Goal: Task Accomplishment & Management: Use online tool/utility

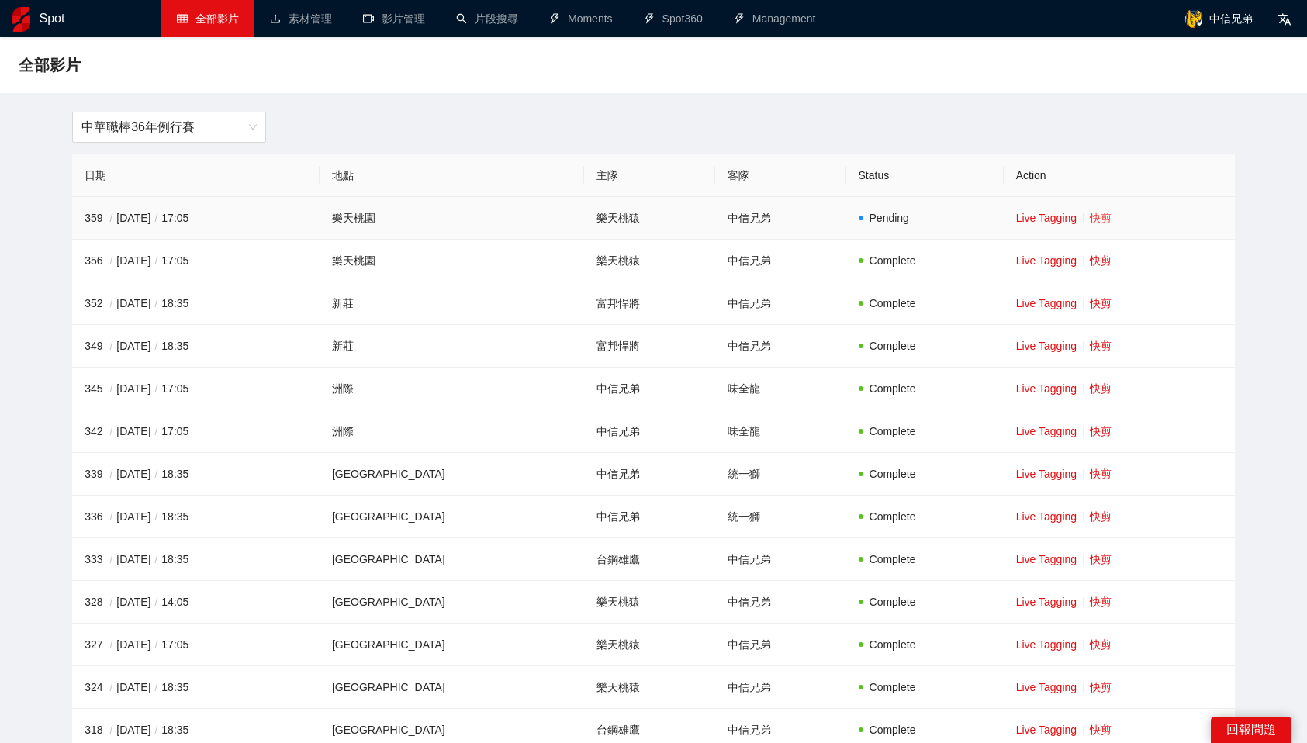
click at [1090, 219] on link "快剪" at bounding box center [1101, 218] width 22 height 12
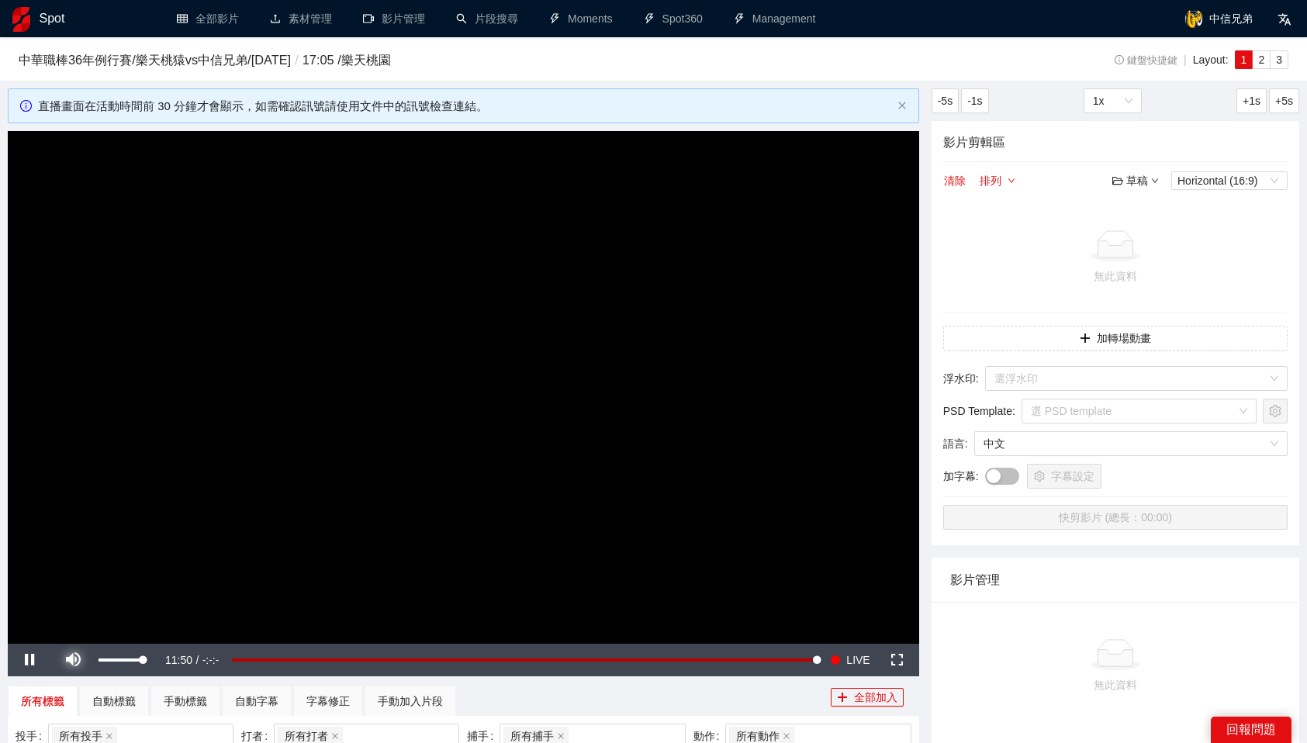
click at [71, 660] on span "Video Player" at bounding box center [72, 660] width 43 height 0
click at [844, 660] on button "Seek to live, currently behind live LIVE" at bounding box center [850, 660] width 50 height 33
click at [844, 660] on button "Seek to live, currently playing live LIVE" at bounding box center [850, 660] width 50 height 33
click at [791, 65] on h3 "中華職棒36年例行賽 / 樂天桃猿 vs 中信兄弟 / [DATE] / 17:05 / 樂天桃園" at bounding box center [526, 60] width 1014 height 20
click at [849, 658] on span "LIVE" at bounding box center [857, 660] width 23 height 33
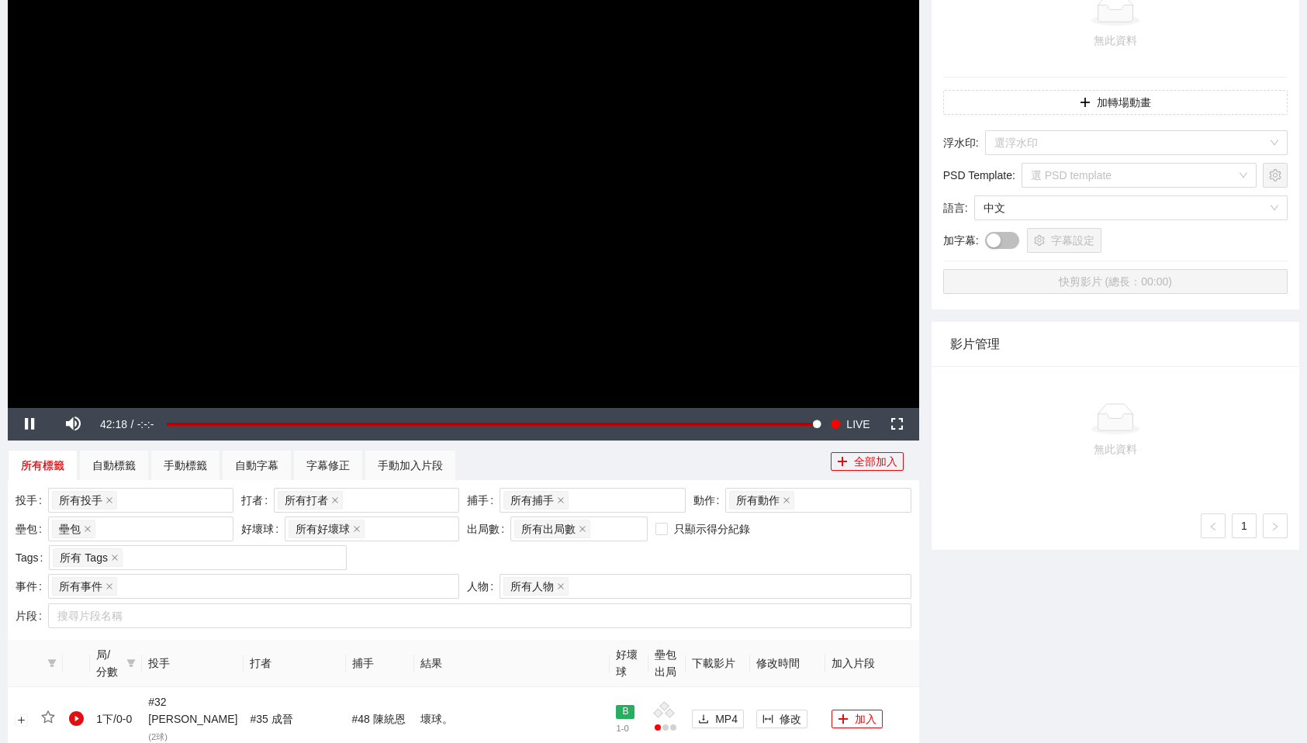
scroll to position [243, 0]
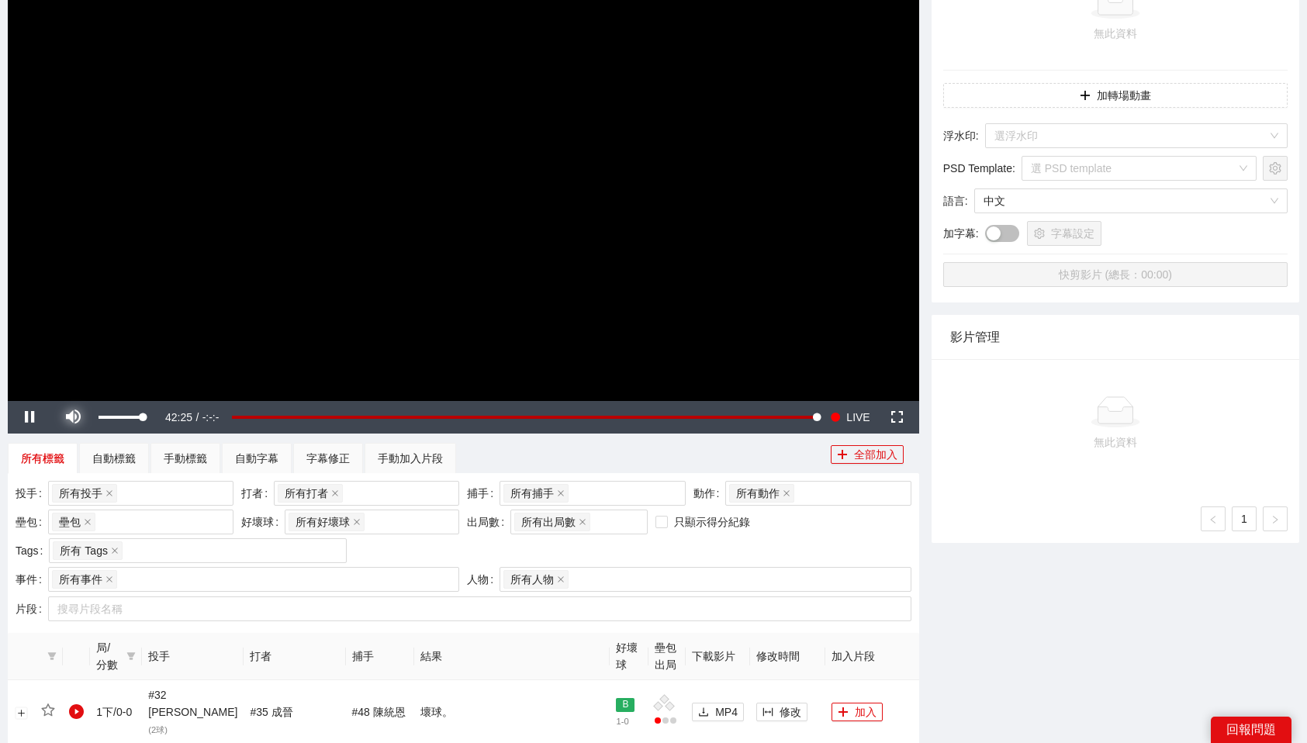
click at [77, 417] on span "Video Player" at bounding box center [72, 417] width 43 height 0
click at [904, 529] on div "投手 所有投手 + 0 ... 打者 所有打者 + 0 ... 捕手 所有捕手 + 0 ... 動作 所有動作 壘包 壘包 好壞球 所有好壞球 出局數 所有出…" at bounding box center [464, 524] width 904 height 86
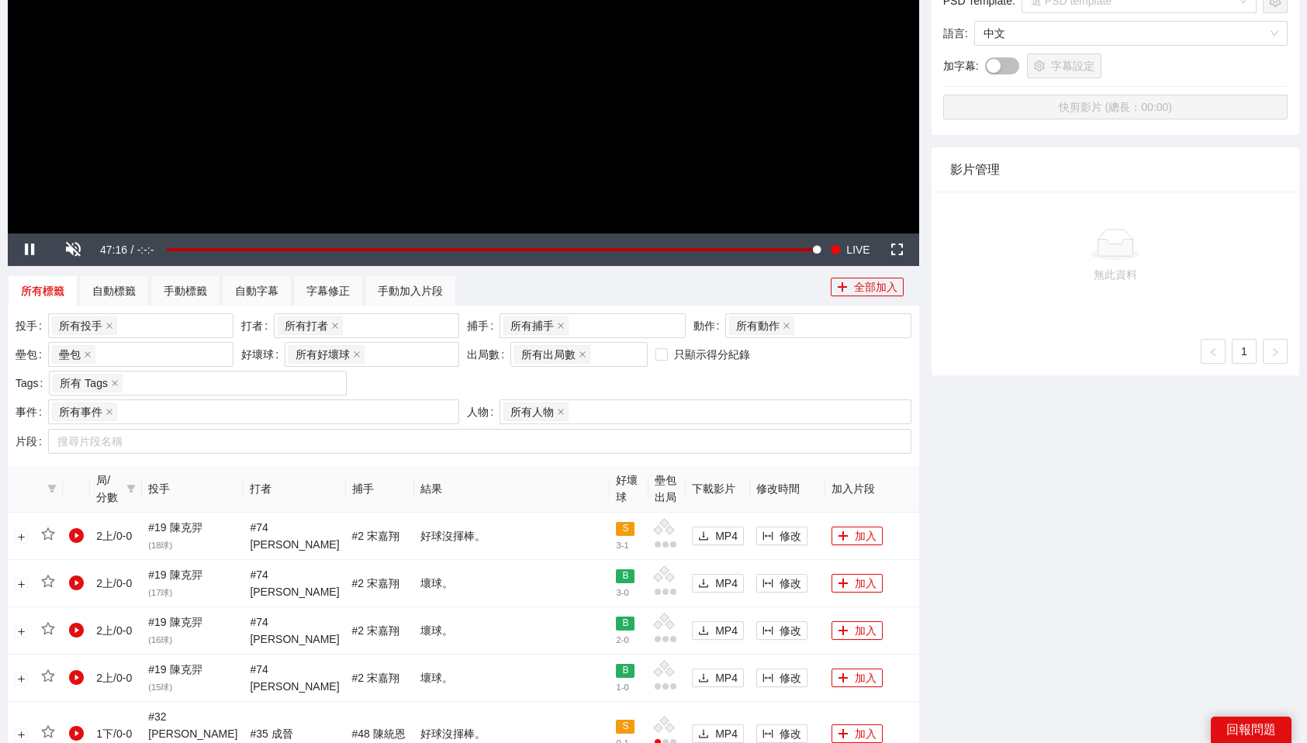
scroll to position [0, 0]
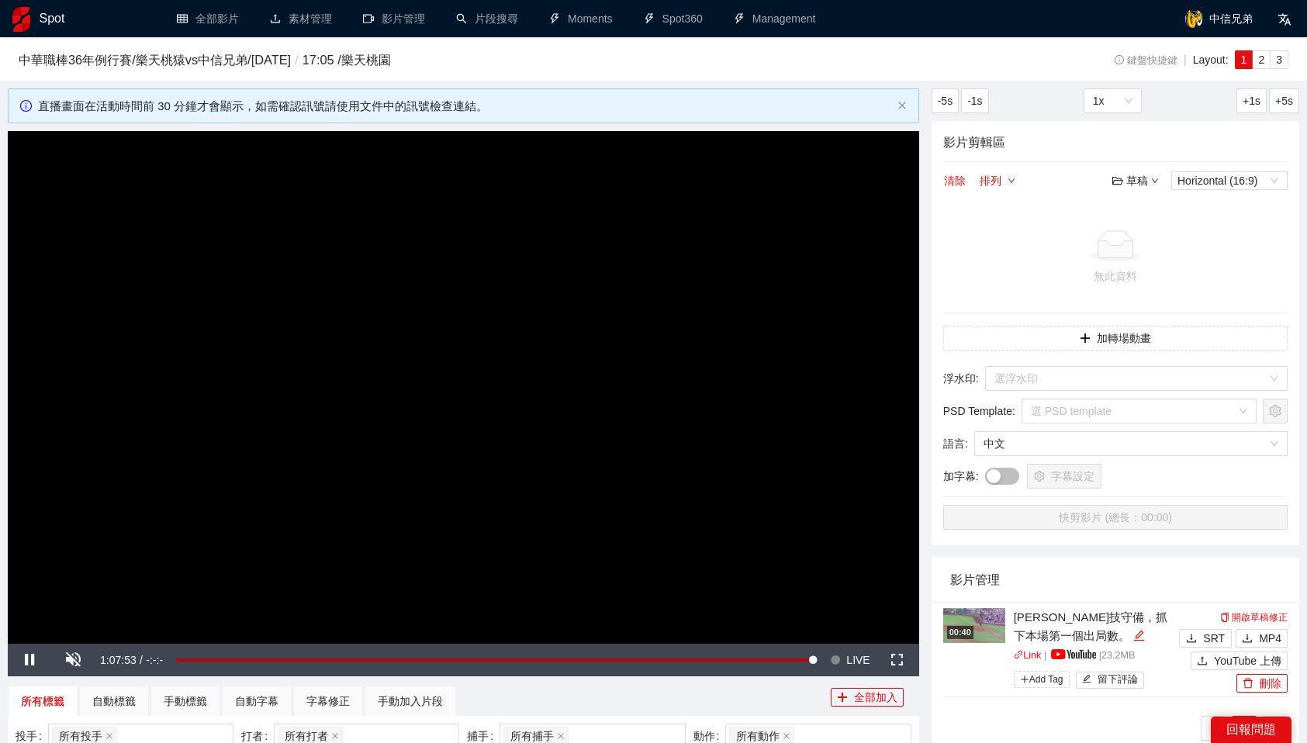
click at [848, 662] on span "LIVE" at bounding box center [857, 660] width 23 height 33
click at [755, 693] on div "所有標籤 自動標籤 手動標籤 自動字幕 字幕修正 手動加入片段" at bounding box center [419, 701] width 823 height 31
click at [959, 72] on div "中華職棒36年例行賽 / 樂天桃猿 vs 中信兄弟 / [DATE] / 17:05 / 樂天桃園" at bounding box center [526, 63] width 1014 height 26
click at [863, 656] on span "LIVE" at bounding box center [857, 660] width 23 height 33
click at [759, 692] on div "所有標籤 自動標籤 手動標籤 自動字幕 字幕修正 手動加入片段" at bounding box center [419, 701] width 823 height 31
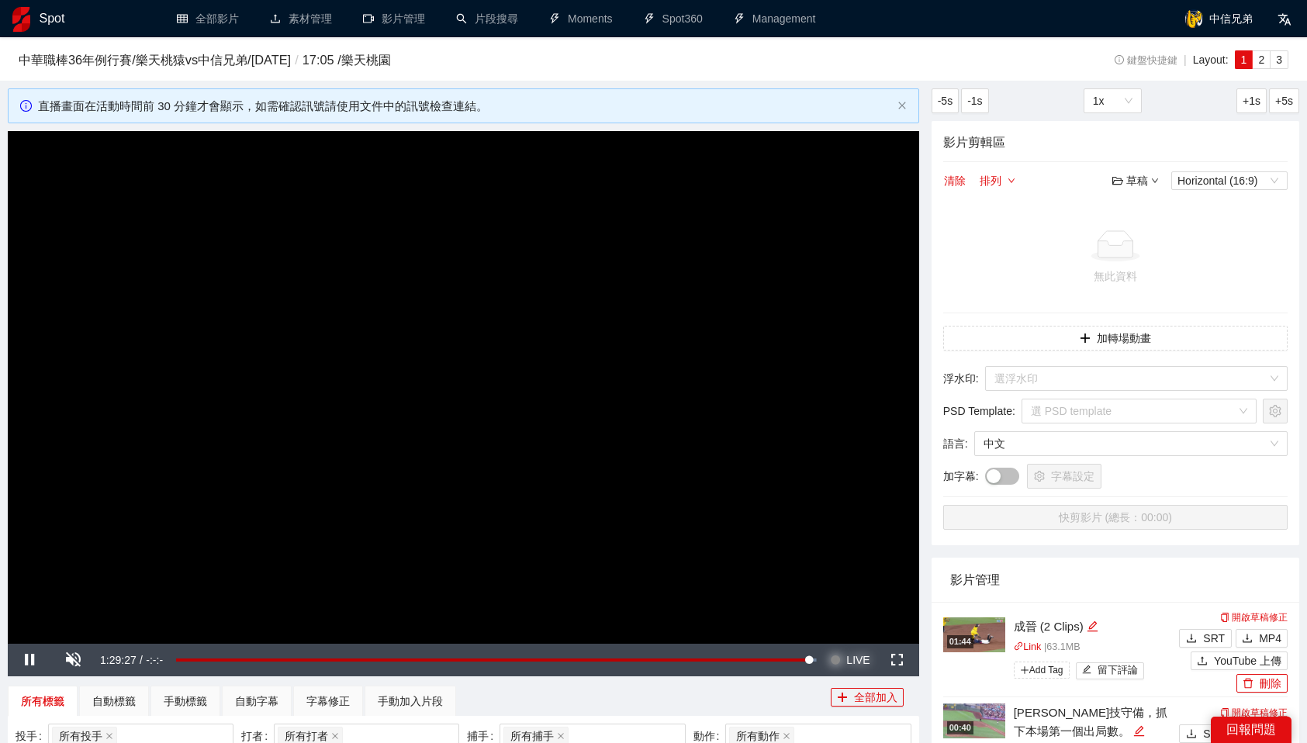
click at [855, 655] on span "LIVE" at bounding box center [857, 660] width 23 height 33
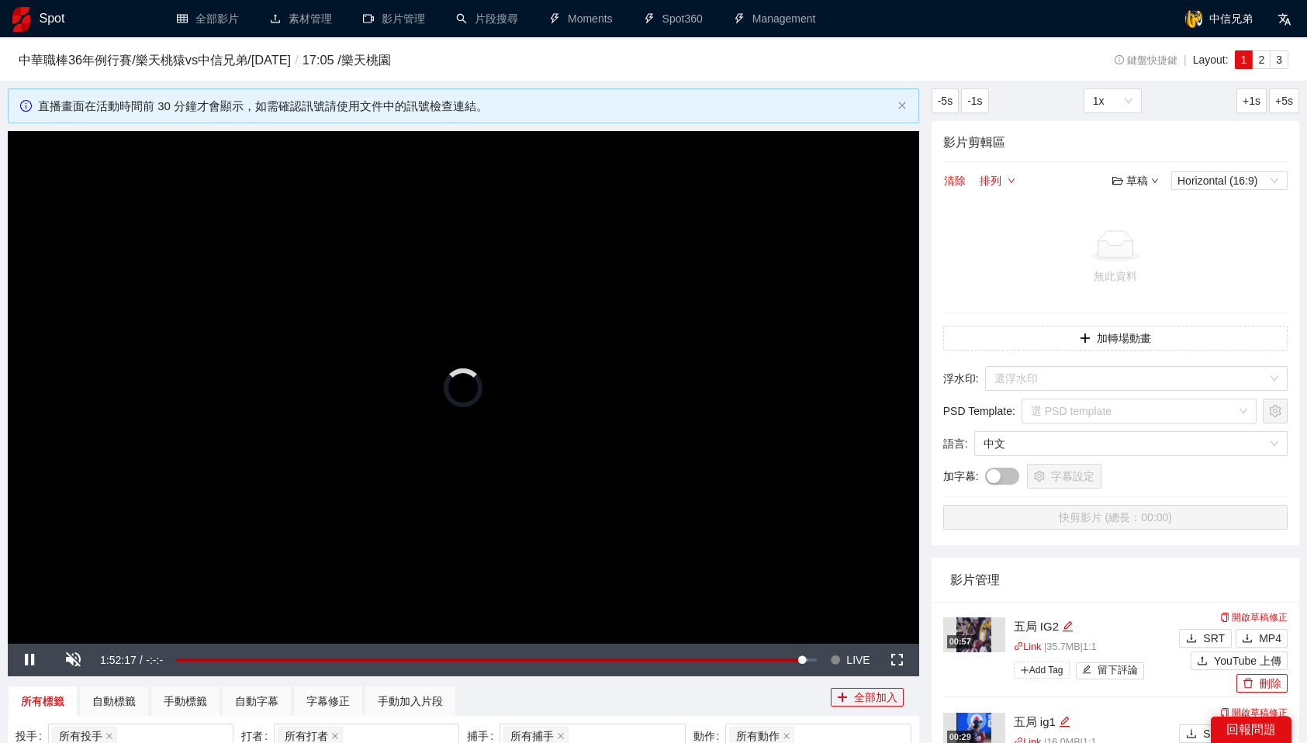
click at [742, 463] on video "Video Player" at bounding box center [463, 387] width 911 height 513
click at [397, 423] on video "Video Player" at bounding box center [463, 387] width 911 height 513
click at [863, 654] on span "LIVE" at bounding box center [857, 660] width 23 height 33
